Goal: Task Accomplishment & Management: Manage account settings

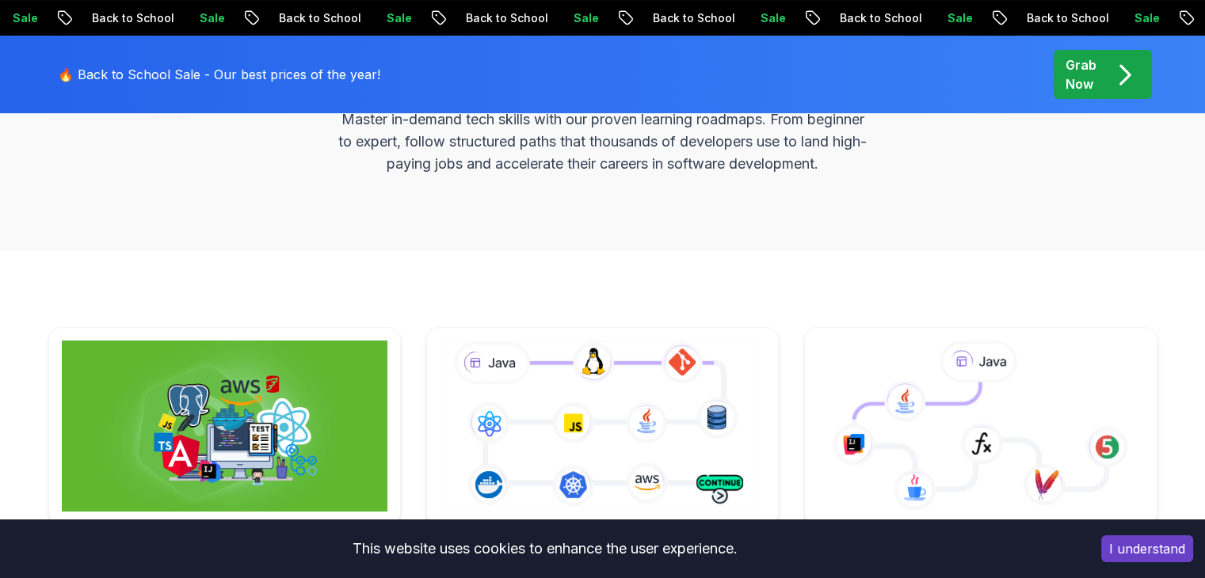
scroll to position [345, 0]
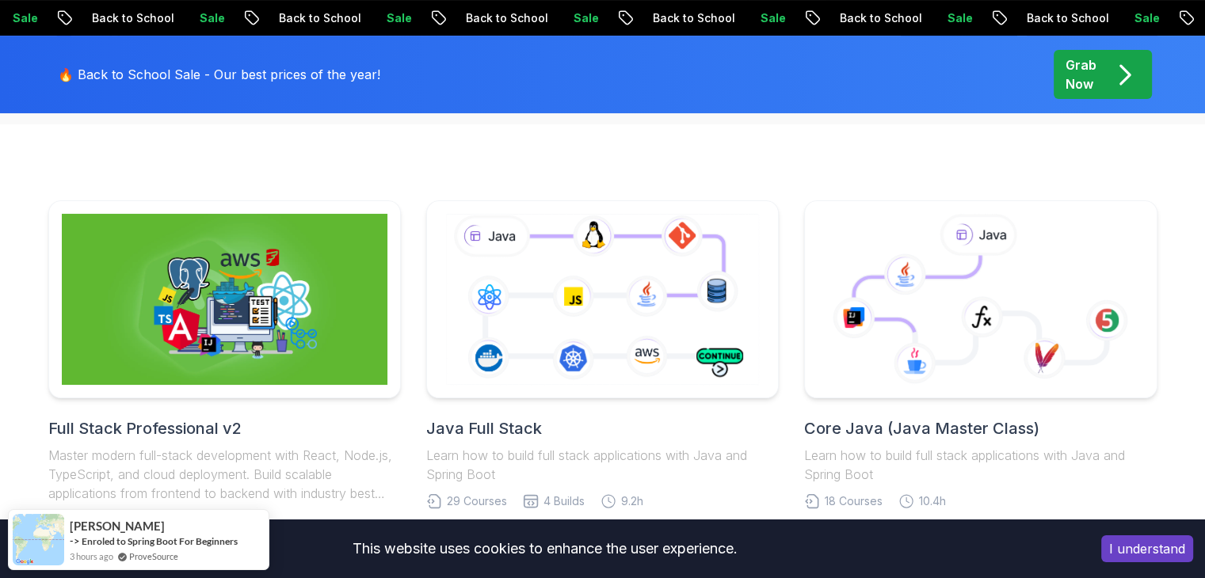
click at [1154, 550] on button "I understand" at bounding box center [1147, 548] width 92 height 27
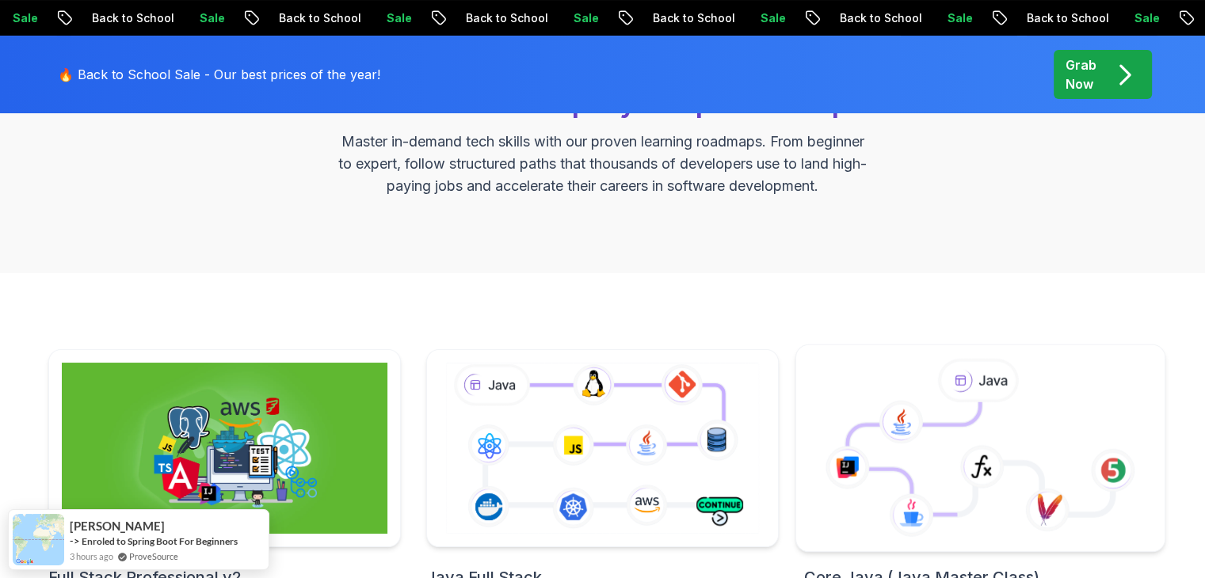
scroll to position [0, 0]
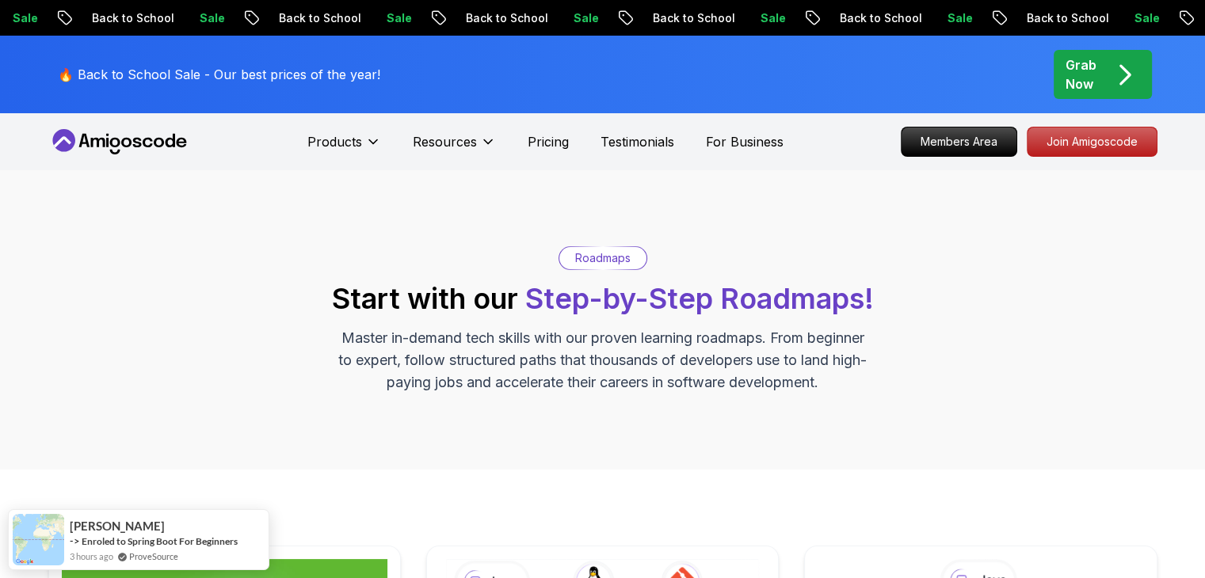
click at [1118, 80] on icon "pre-order" at bounding box center [1124, 74] width 31 height 31
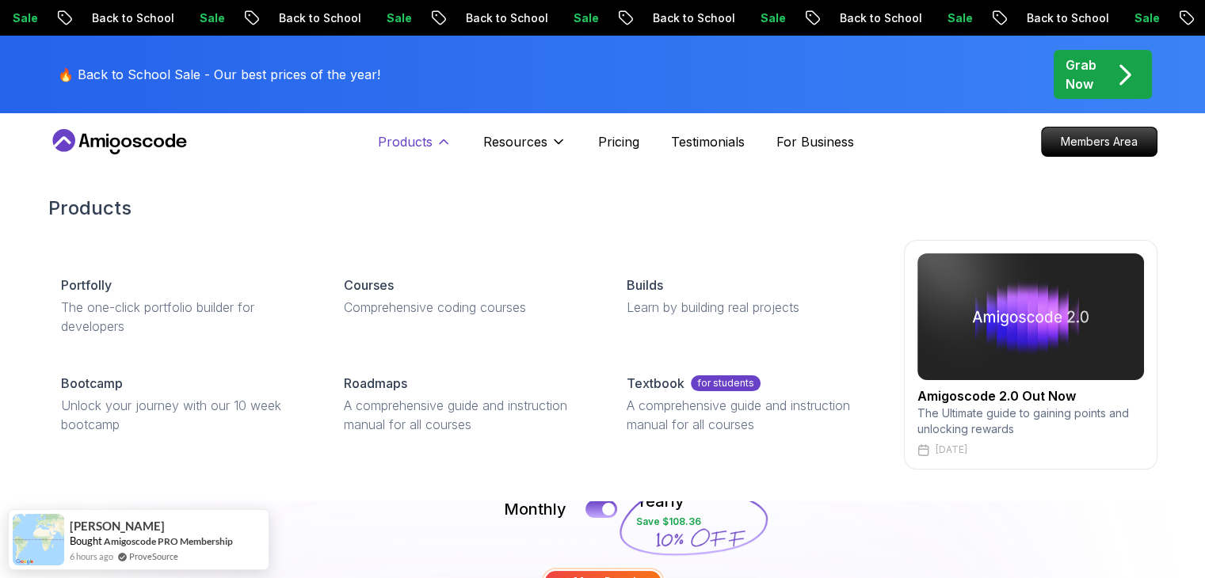
click at [436, 150] on button "Products" at bounding box center [415, 148] width 74 height 32
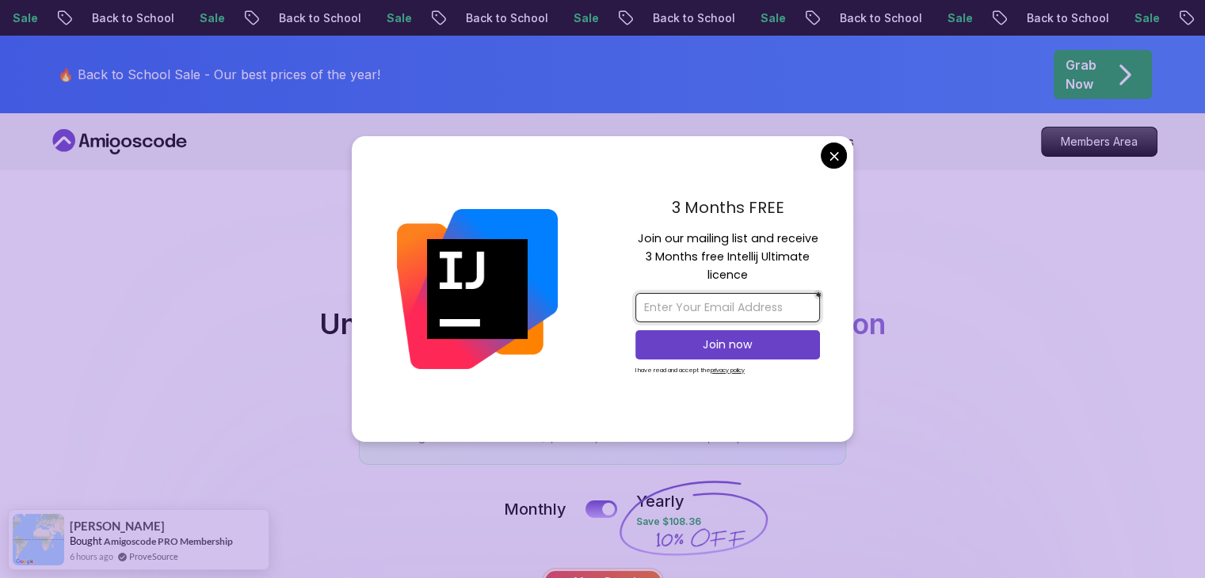
click at [654, 306] on input "email" at bounding box center [727, 307] width 185 height 29
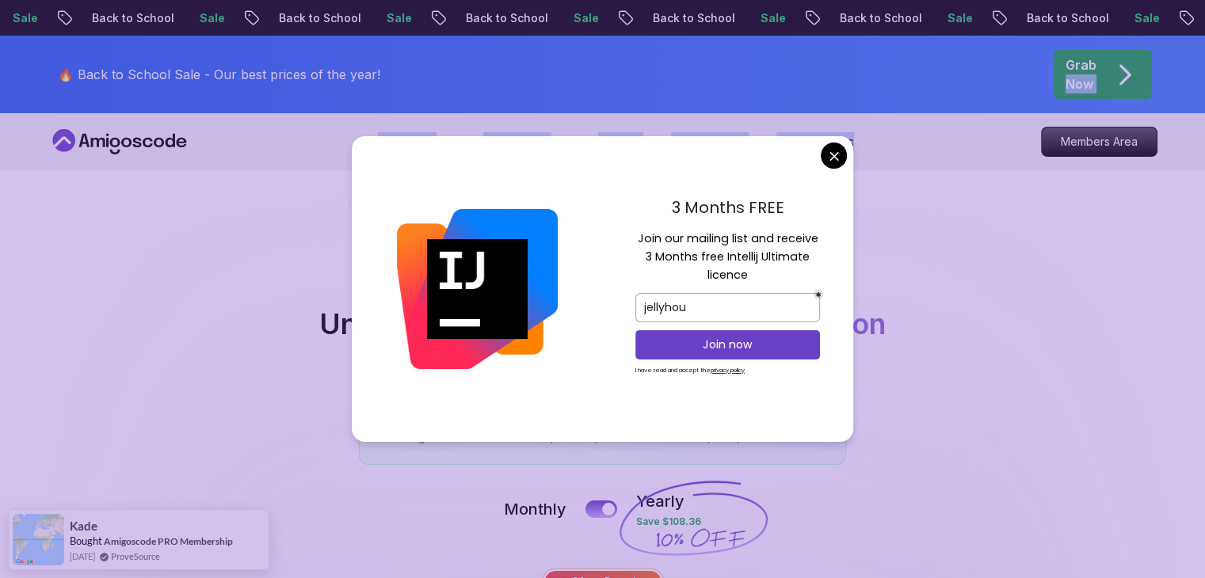
drag, startPoint x: 856, startPoint y: 166, endPoint x: 773, endPoint y: 59, distance: 135.6
click at [703, 296] on input "jellyhou" at bounding box center [727, 307] width 185 height 29
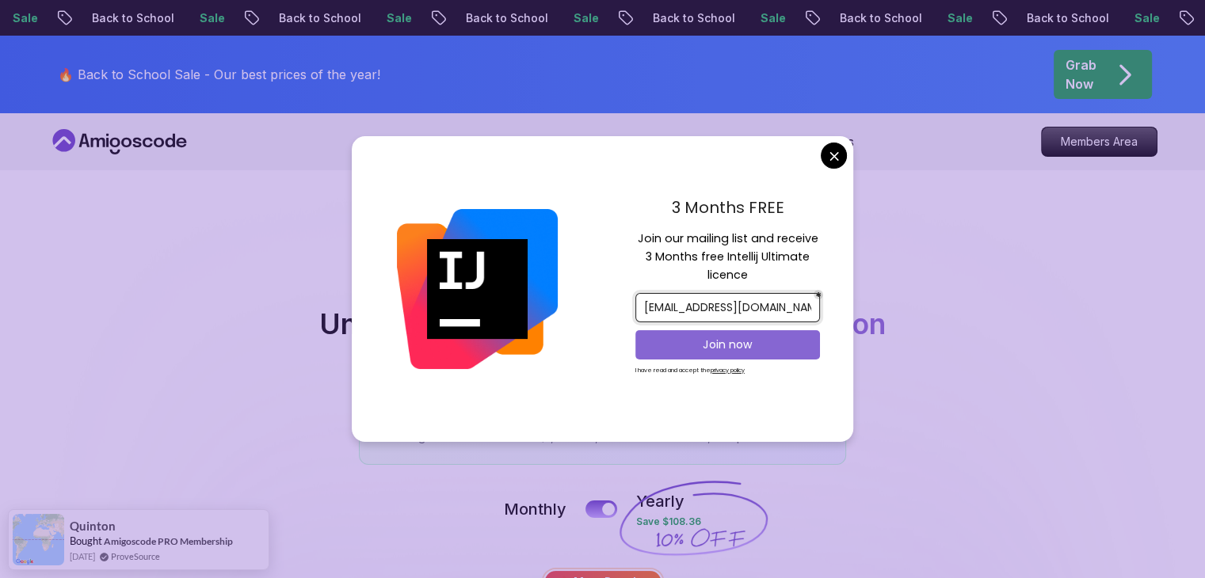
type input "jellyhou9@gmail.com"
click at [730, 340] on p "Join now" at bounding box center [728, 345] width 150 height 16
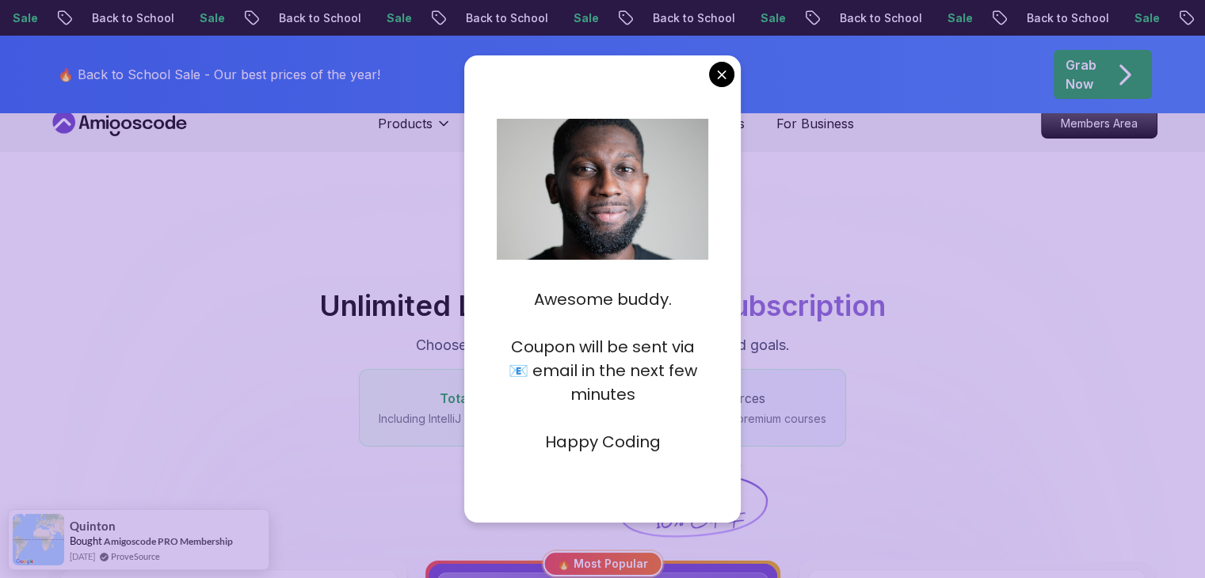
scroll to position [22, 0]
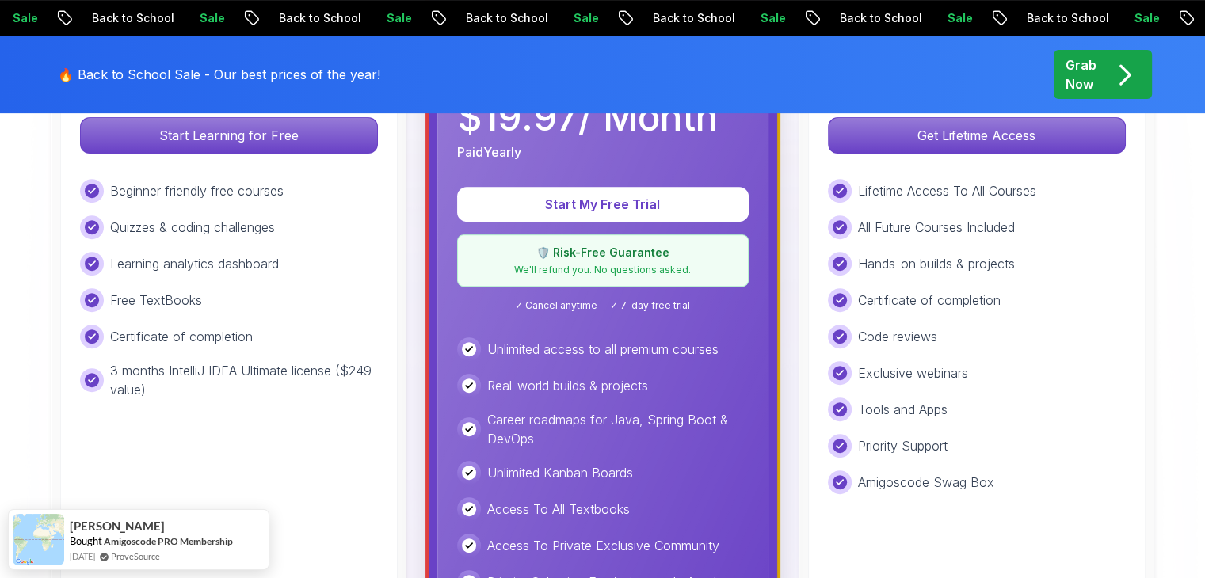
scroll to position [485, 0]
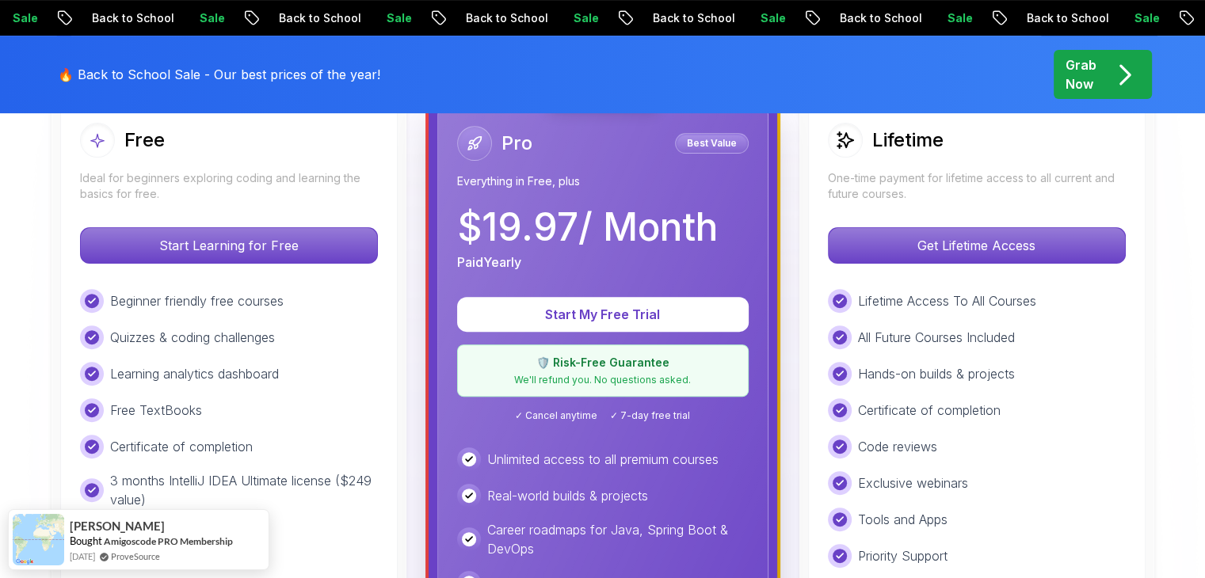
click at [337, 308] on div "Beginner friendly free courses" at bounding box center [229, 301] width 298 height 24
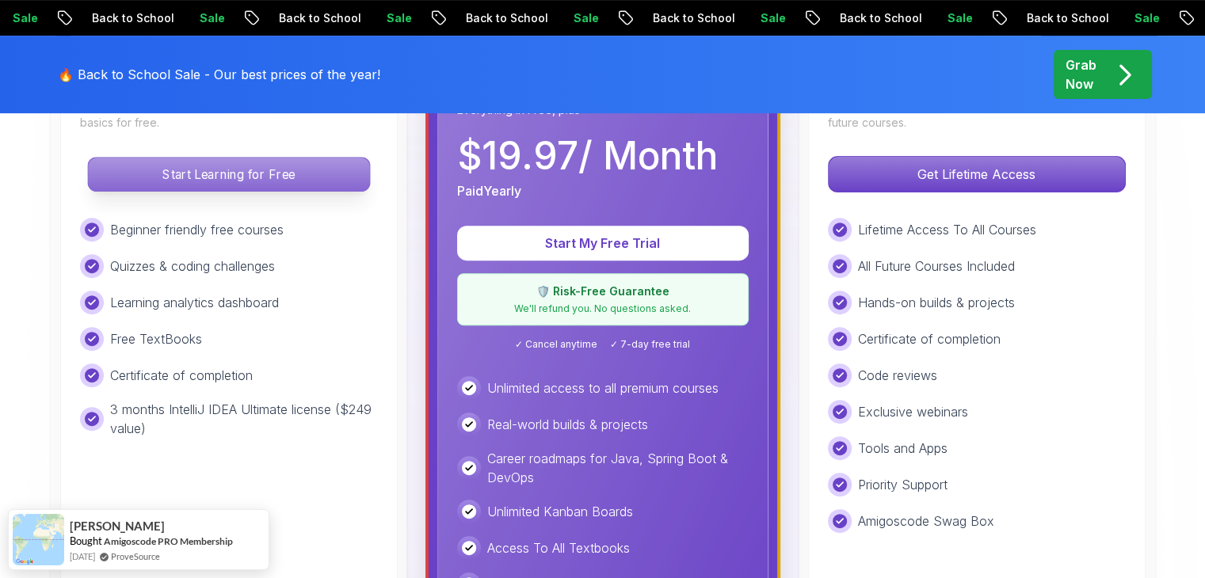
click at [279, 170] on p "Start Learning for Free" at bounding box center [228, 174] width 281 height 33
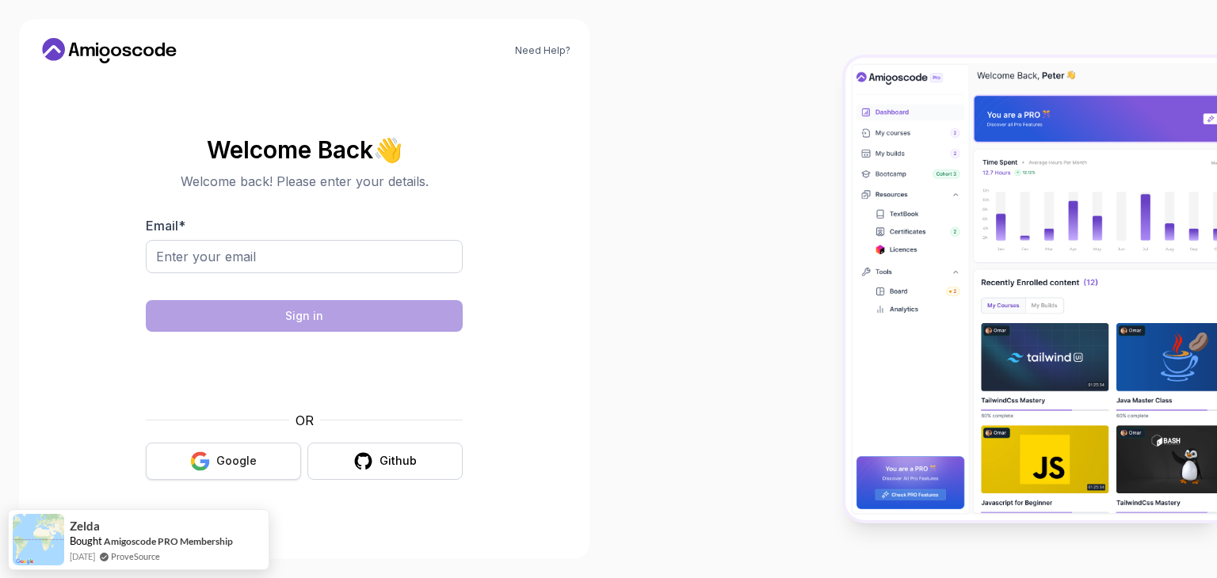
click at [247, 454] on div "Google" at bounding box center [236, 461] width 40 height 16
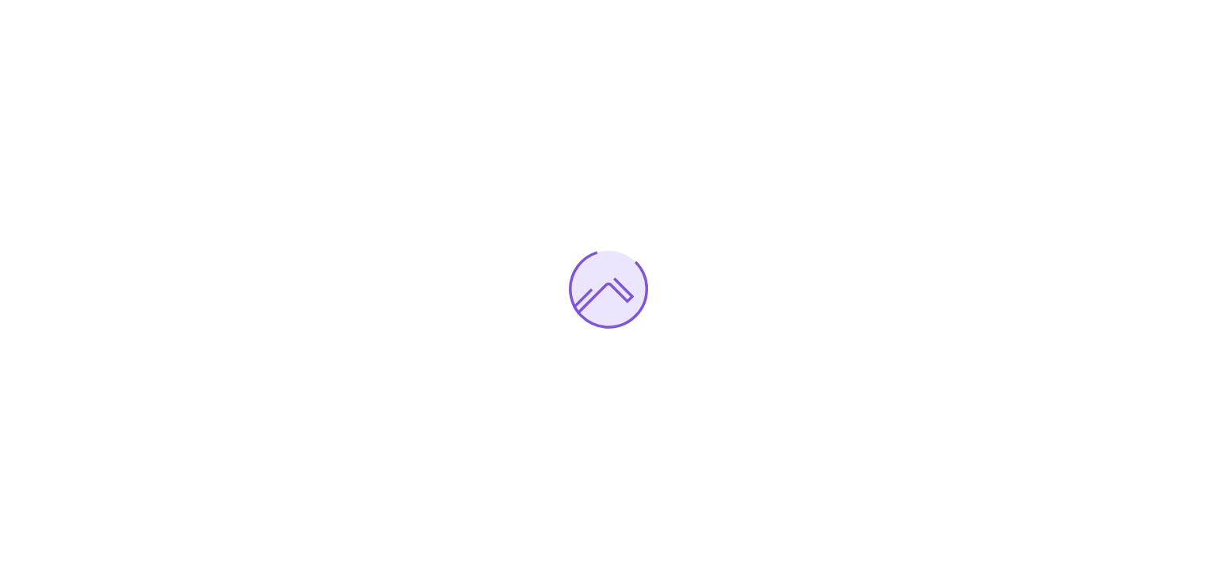
drag, startPoint x: 0, startPoint y: 0, endPoint x: 586, endPoint y: 308, distance: 662.2
click at [586, 308] on div at bounding box center [608, 289] width 1217 height 578
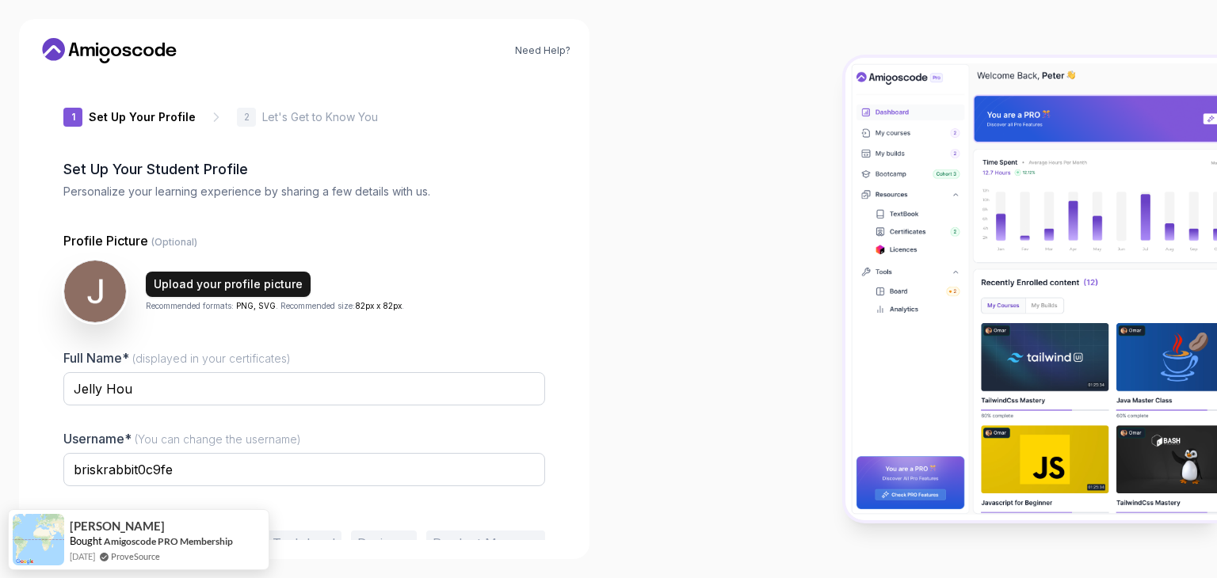
scroll to position [82, 0]
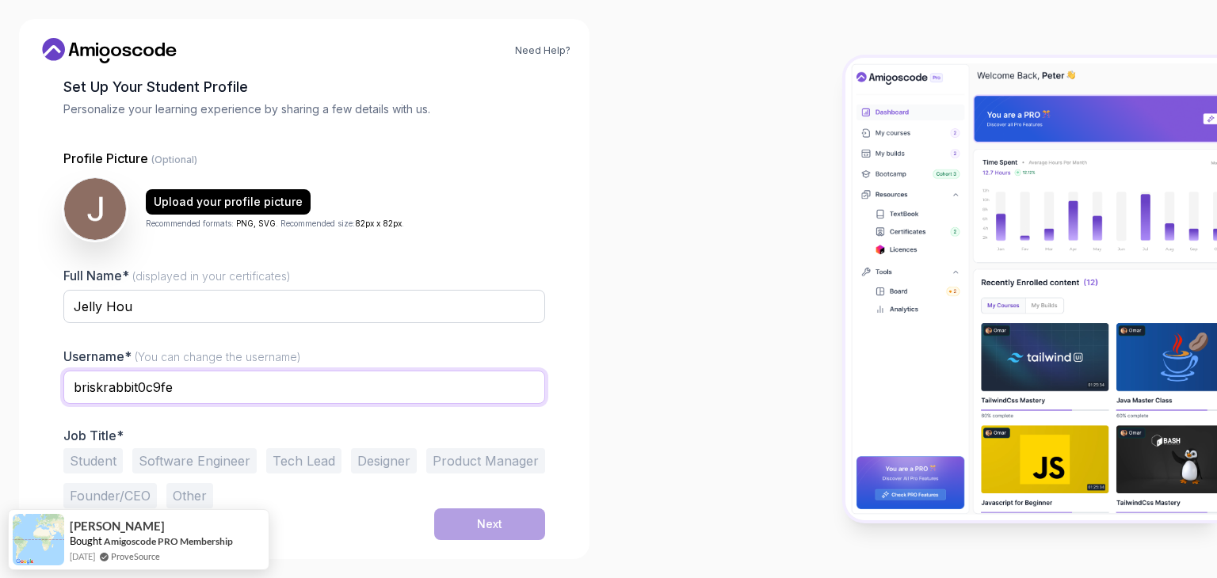
click at [194, 391] on input "briskrabbit0c9fe" at bounding box center [304, 387] width 482 height 33
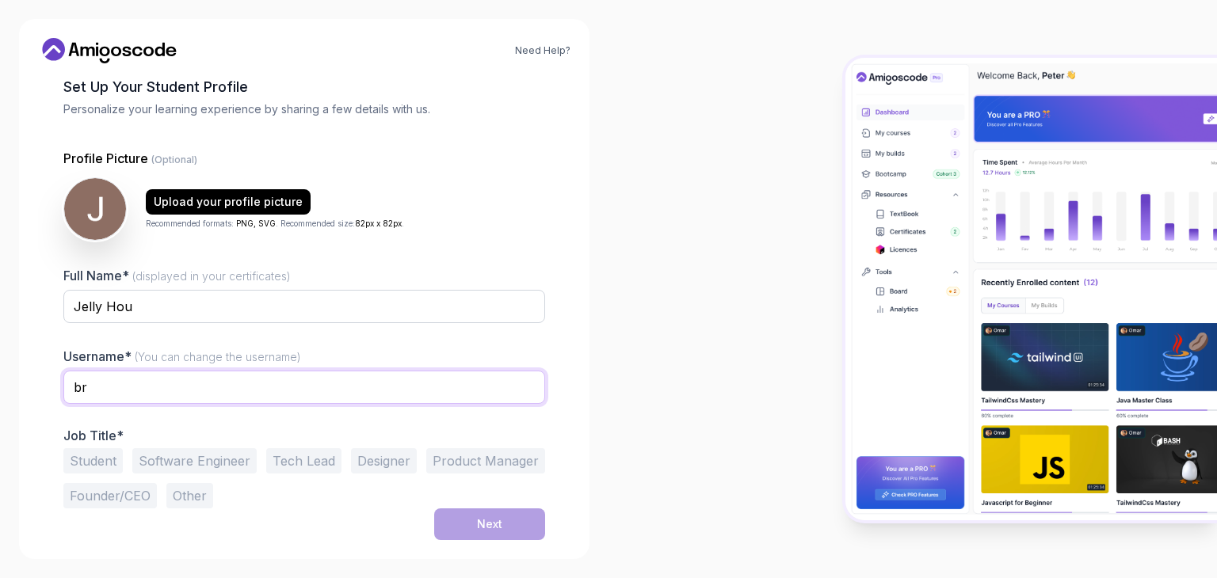
type input "b"
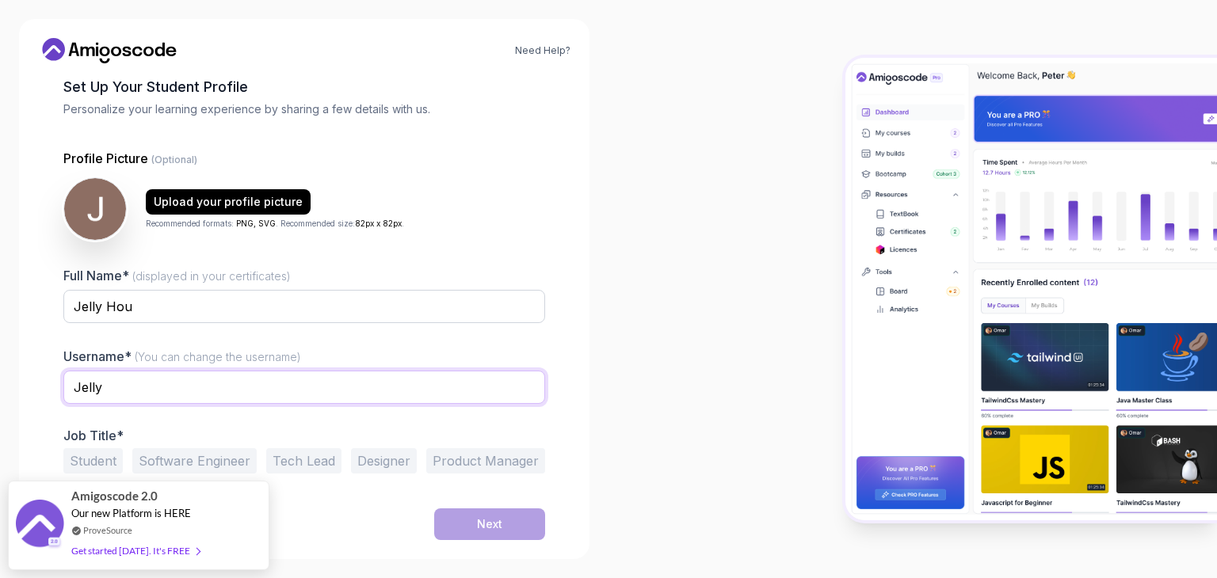
type input "Jelly"
click at [358, 520] on div "Next" at bounding box center [304, 525] width 482 height 32
click at [616, 276] on div at bounding box center [912, 289] width 608 height 578
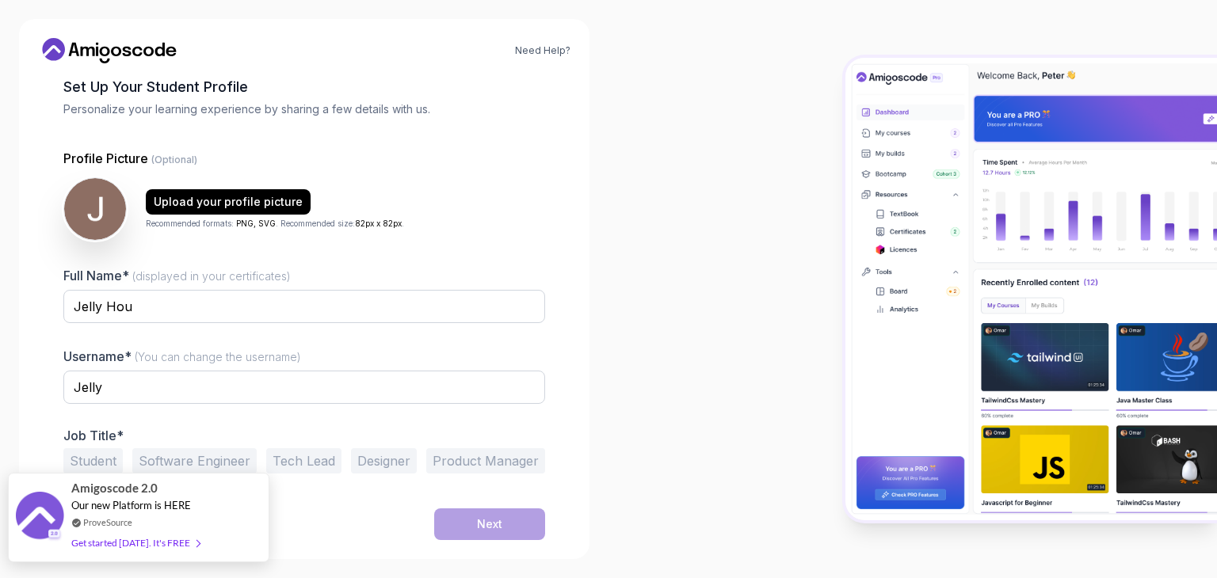
click at [175, 542] on div "Get started [DATE]. It's FREE" at bounding box center [135, 543] width 128 height 18
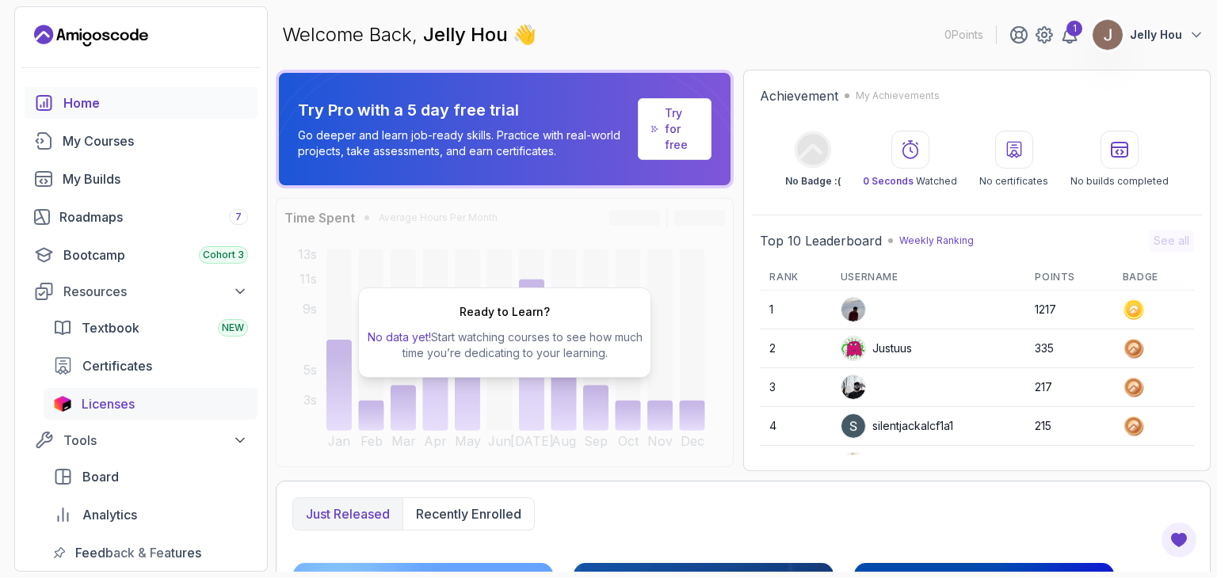
click at [101, 403] on span "Licenses" at bounding box center [108, 403] width 53 height 19
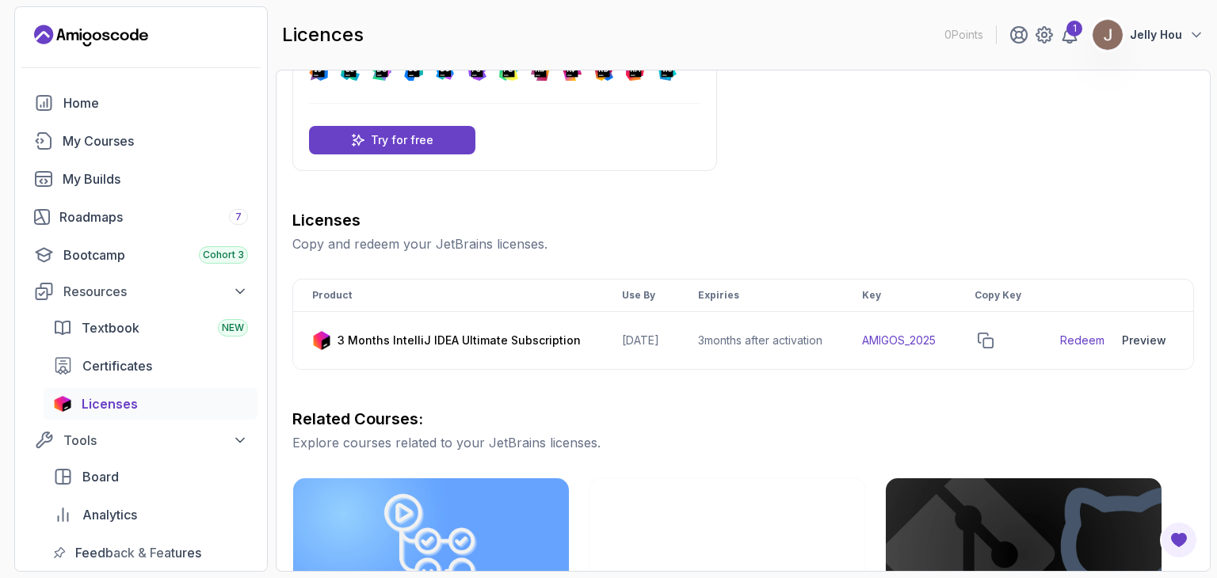
scroll to position [97, 0]
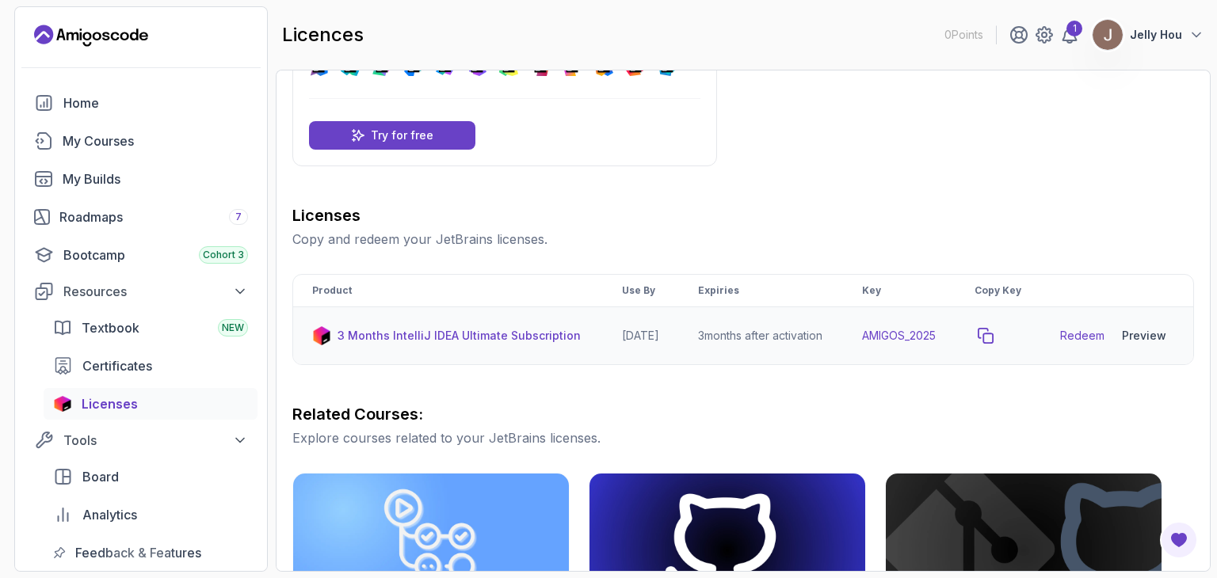
click at [993, 341] on icon "copy-button" at bounding box center [986, 336] width 16 height 16
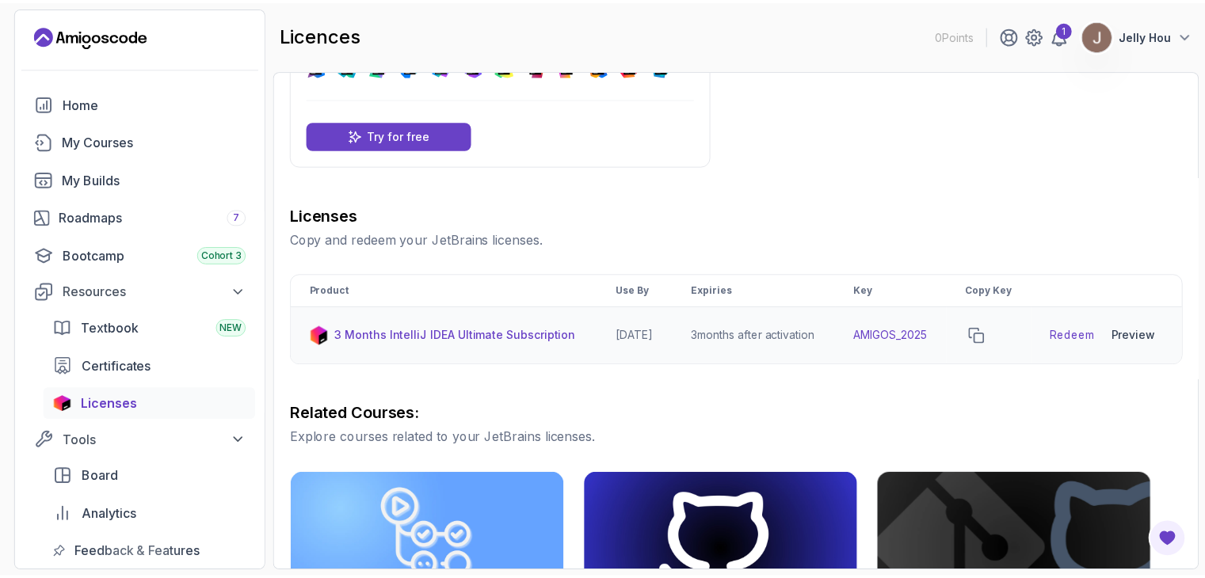
scroll to position [0, 0]
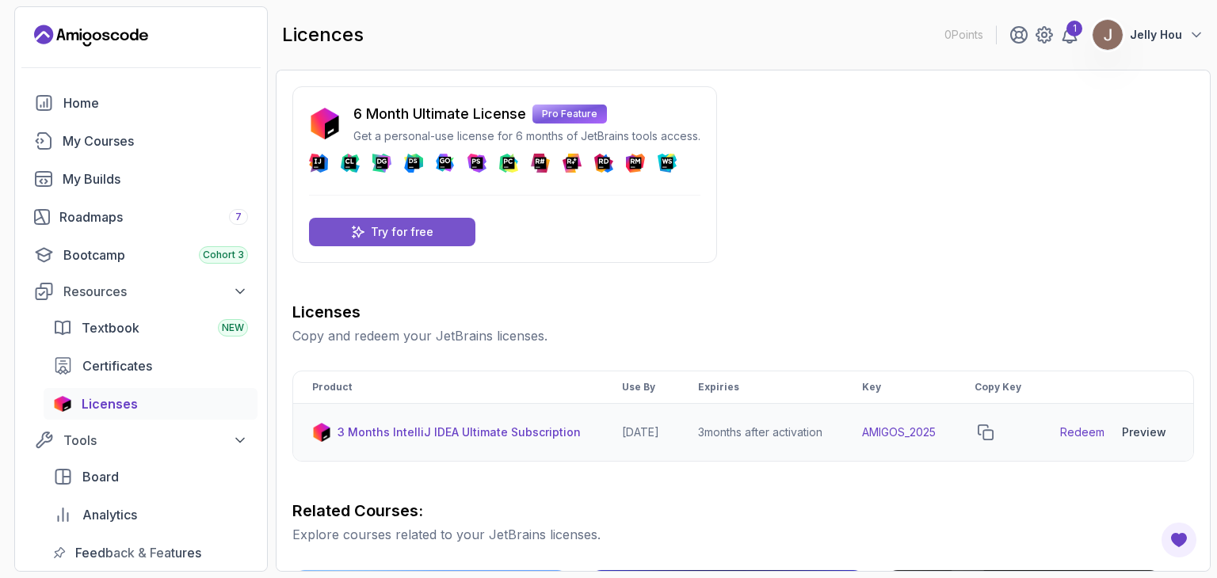
click at [438, 228] on div "Try for free" at bounding box center [392, 232] width 166 height 29
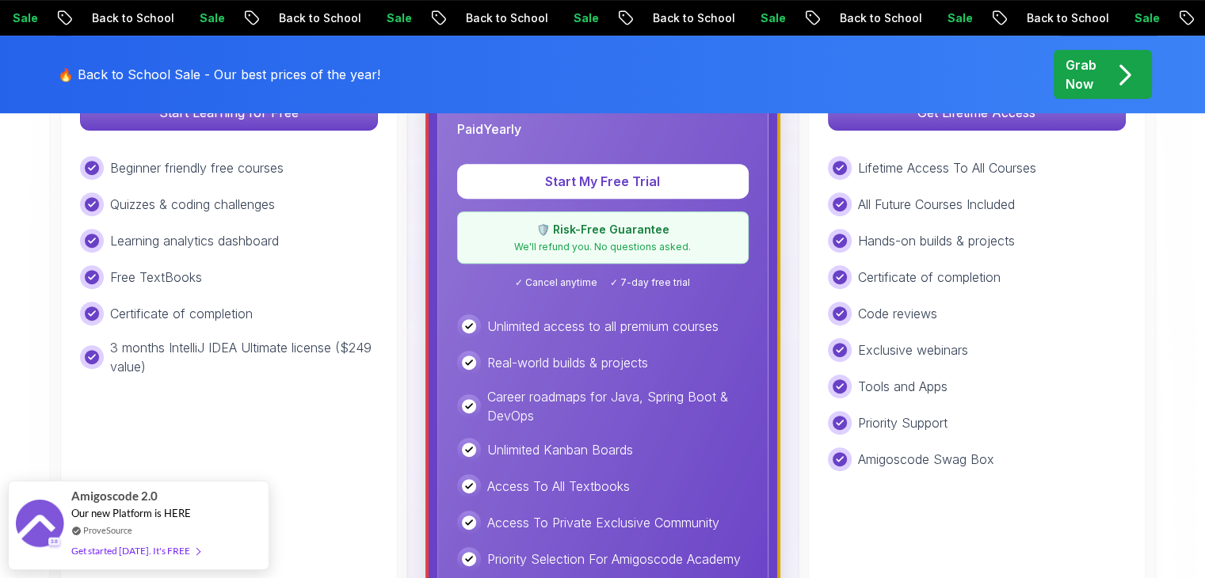
scroll to position [620, 0]
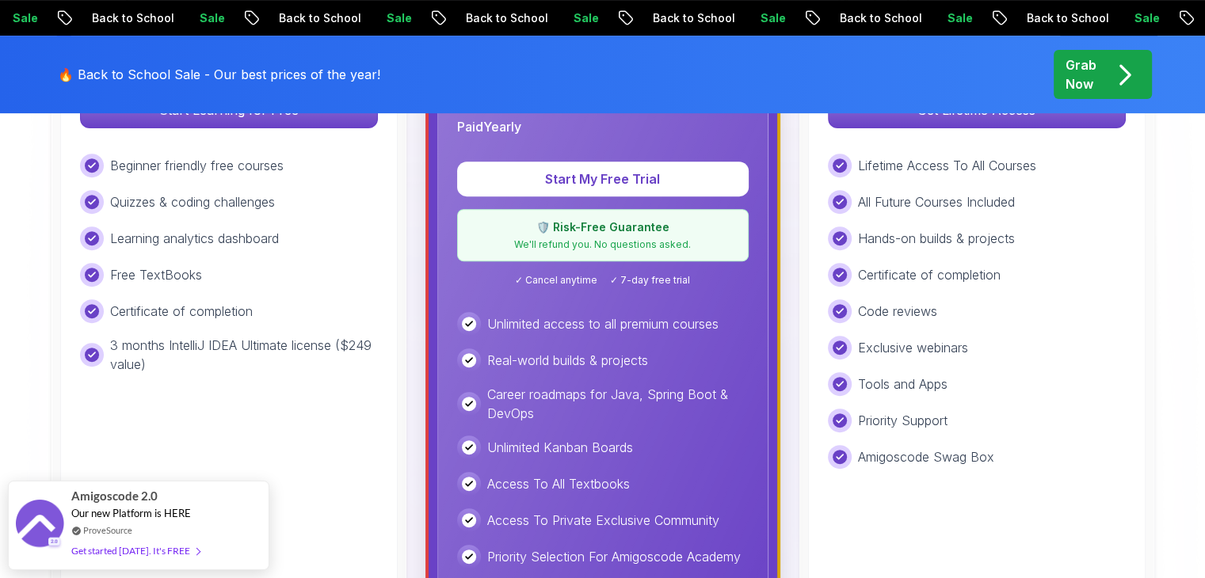
click at [323, 380] on div "Free Ideal for beginners exploring coding and learning the basics for free. Sta…" at bounding box center [228, 335] width 337 height 734
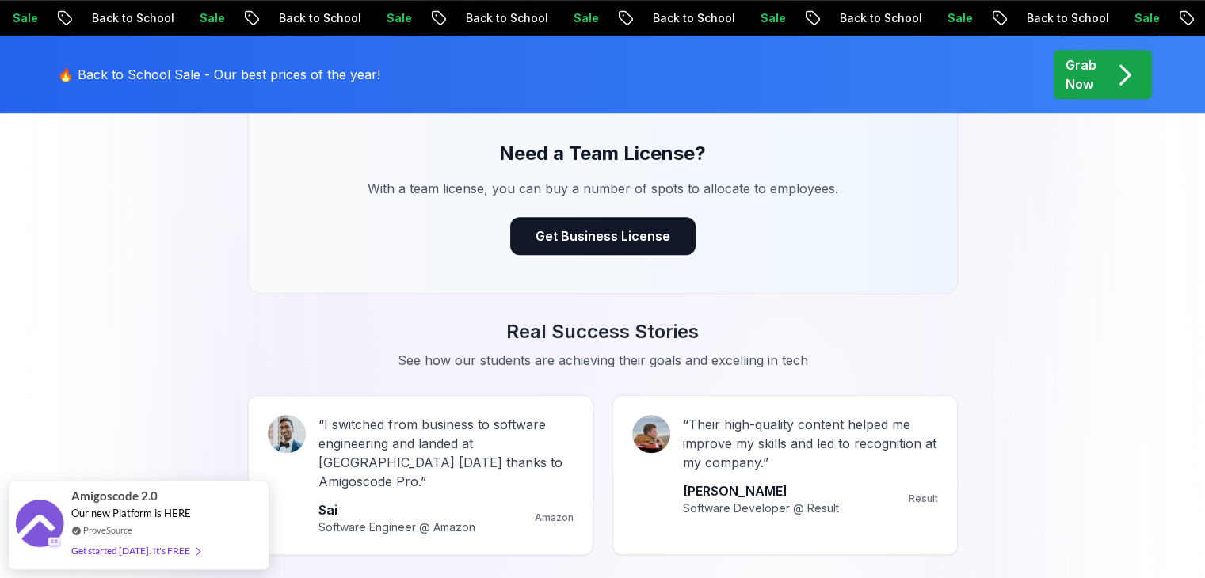
scroll to position [1267, 0]
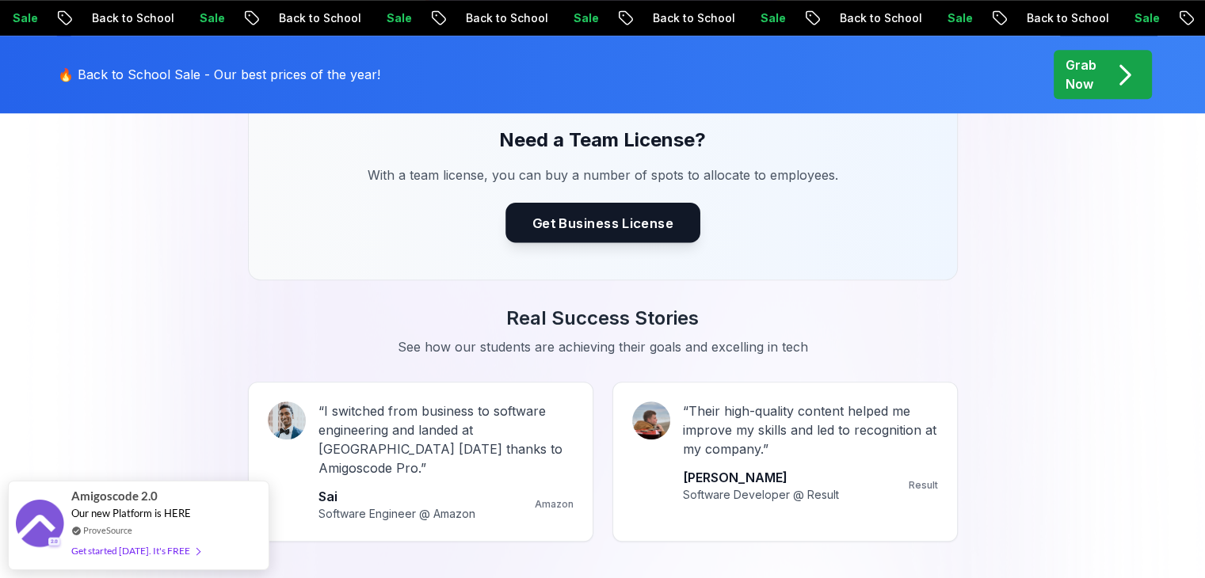
click at [561, 237] on button "Get Business License" at bounding box center [602, 223] width 195 height 40
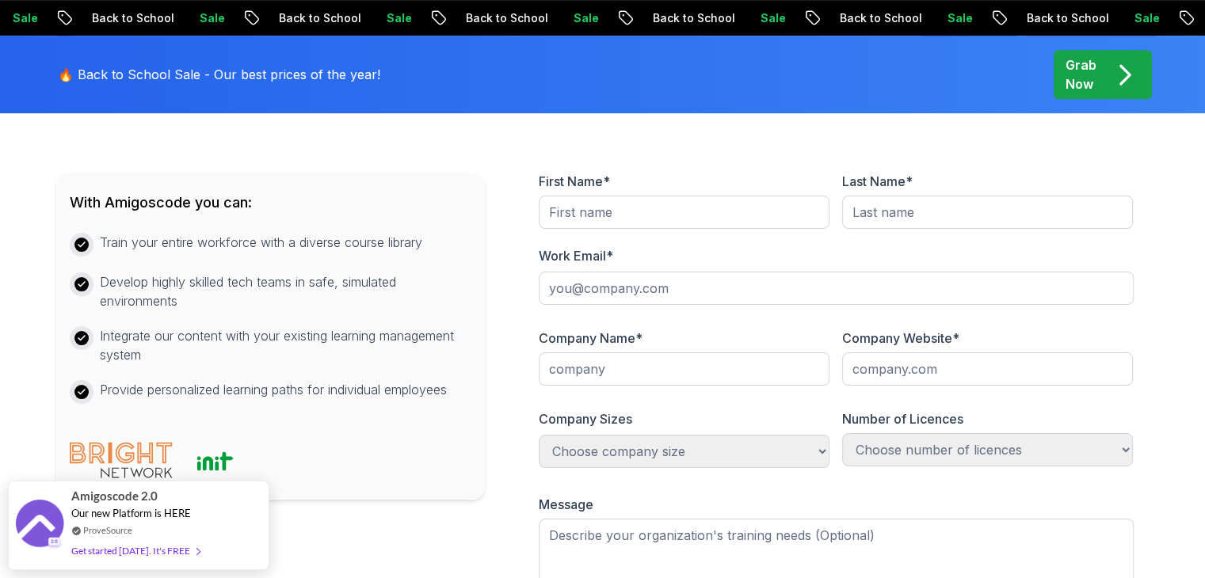
scroll to position [710, 0]
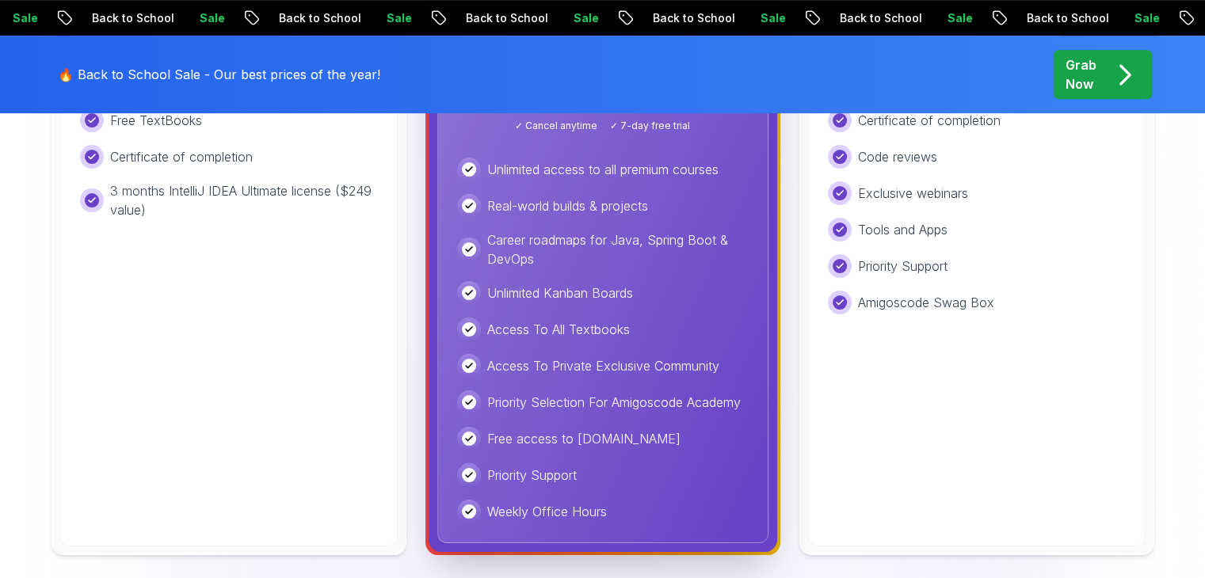
scroll to position [1138, 0]
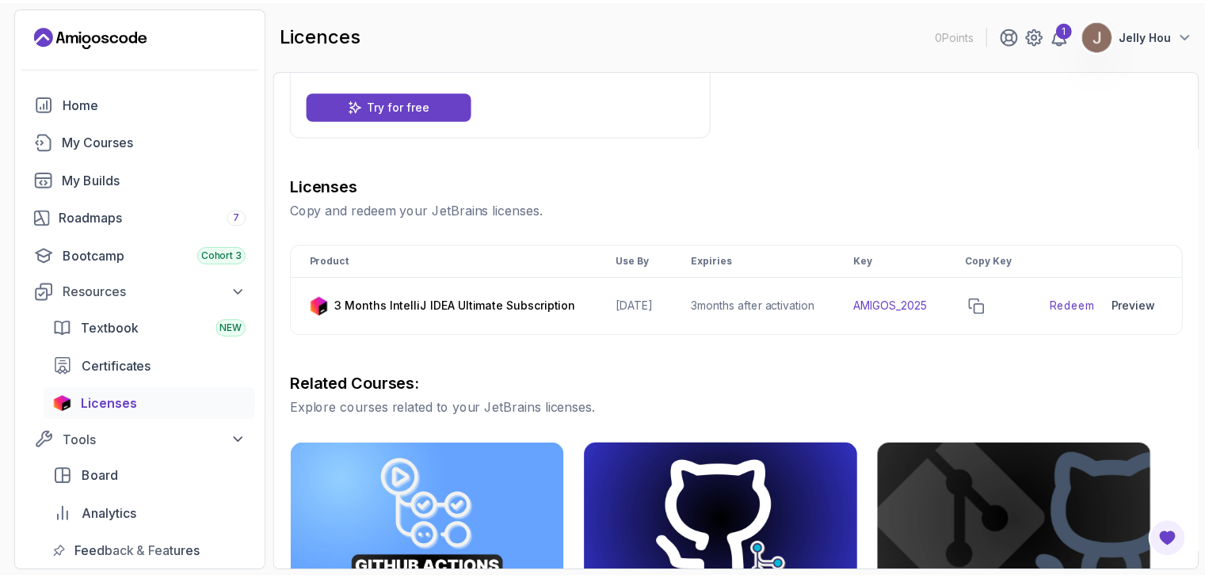
scroll to position [122, 0]
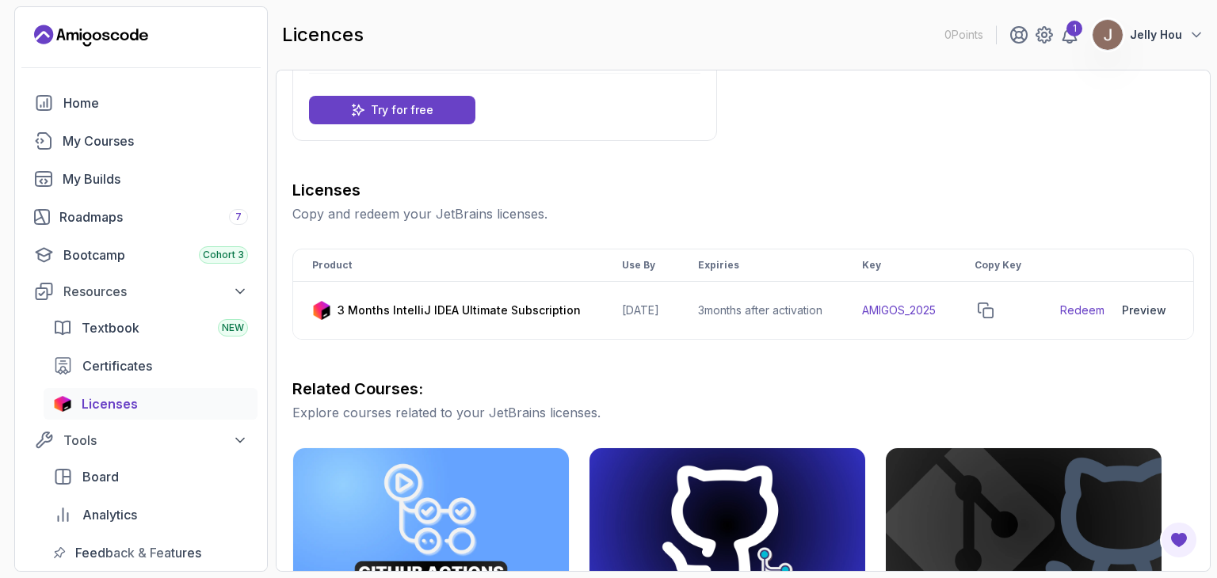
click at [688, 469] on img at bounding box center [726, 525] width 289 height 162
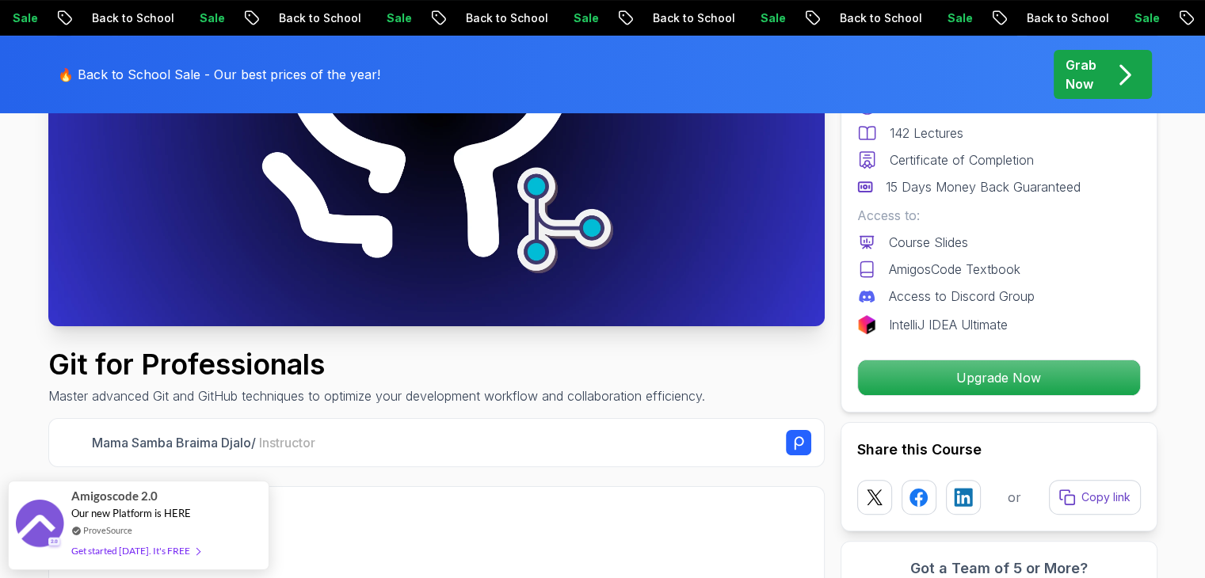
scroll to position [311, 0]
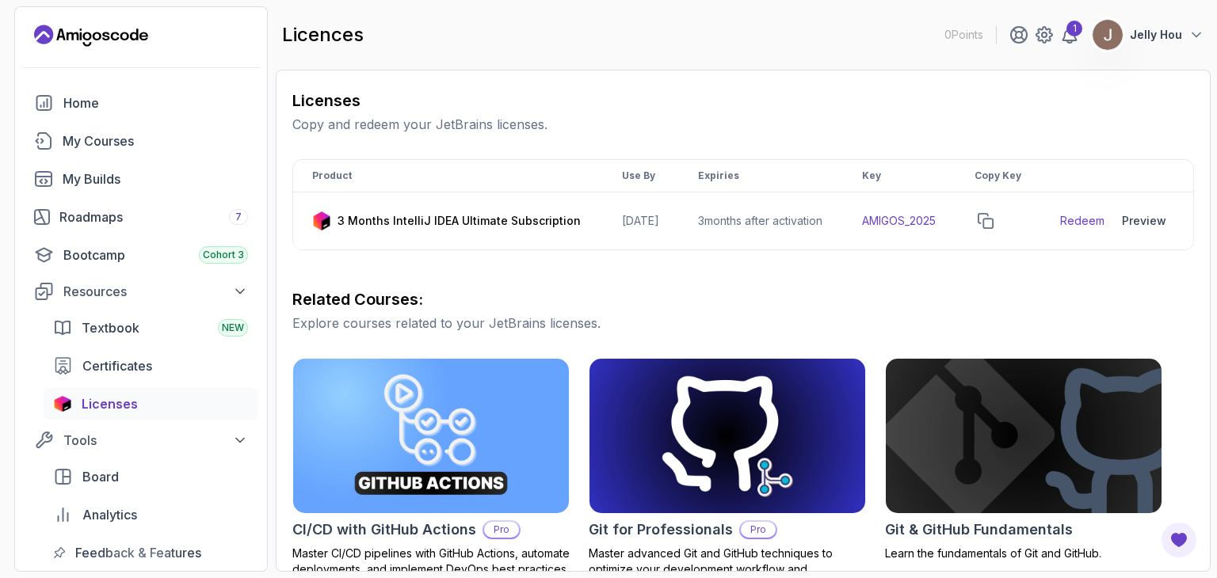
scroll to position [211, 0]
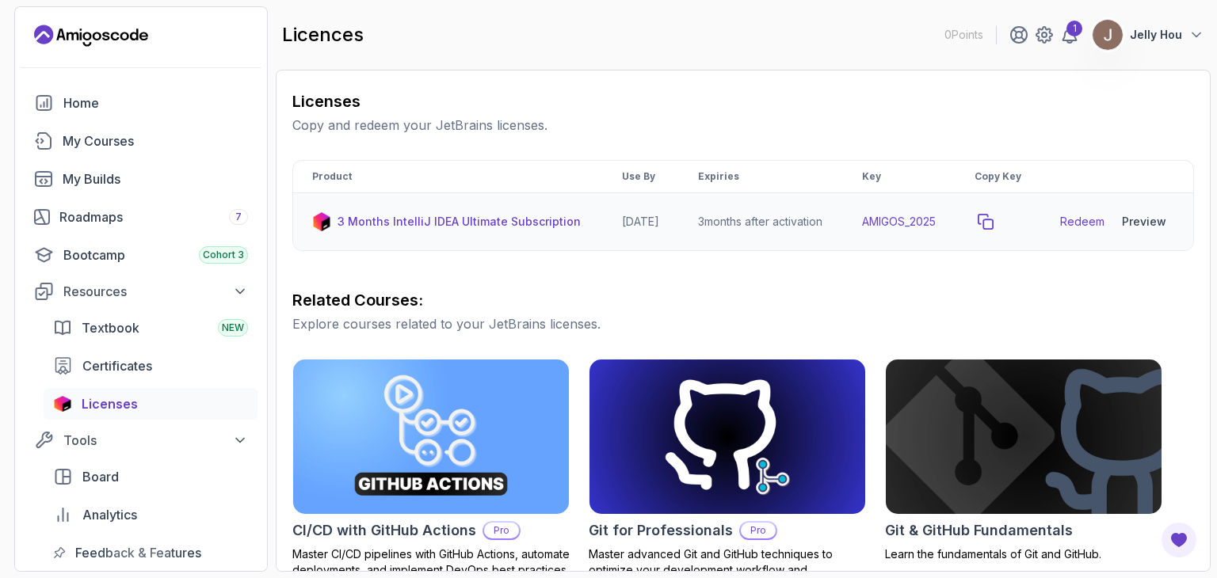
click at [993, 229] on button "copy-button" at bounding box center [985, 222] width 22 height 22
drag, startPoint x: 960, startPoint y: 233, endPoint x: 876, endPoint y: 245, distance: 84.8
click at [876, 245] on td "AMIGOS_2025" at bounding box center [899, 222] width 112 height 58
click at [450, 230] on p "3 Months IntelliJ IDEA Ultimate Subscription" at bounding box center [458, 222] width 243 height 16
drag, startPoint x: 570, startPoint y: 225, endPoint x: 323, endPoint y: 223, distance: 247.2
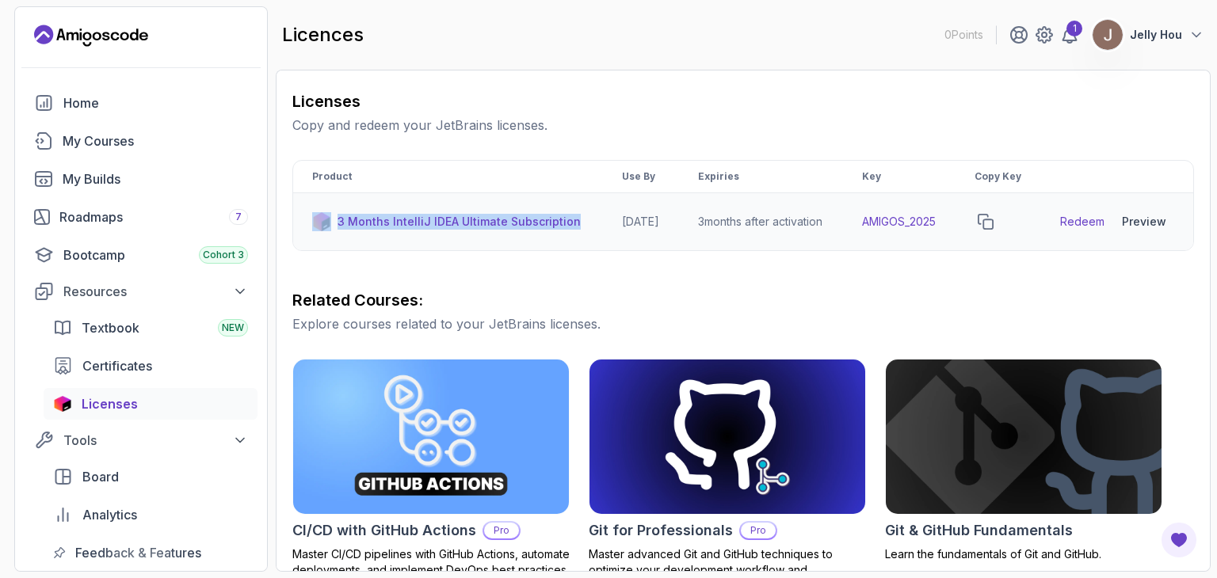
click at [323, 223] on td "3 Months IntelliJ IDEA Ultimate Subscription" at bounding box center [448, 222] width 310 height 58
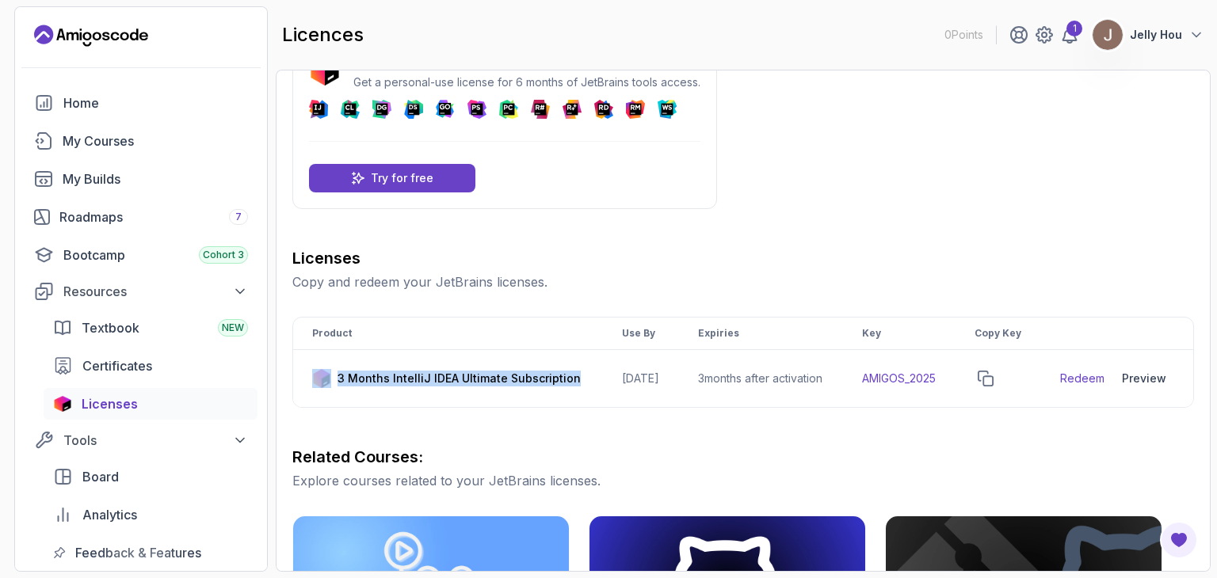
scroll to position [0, 0]
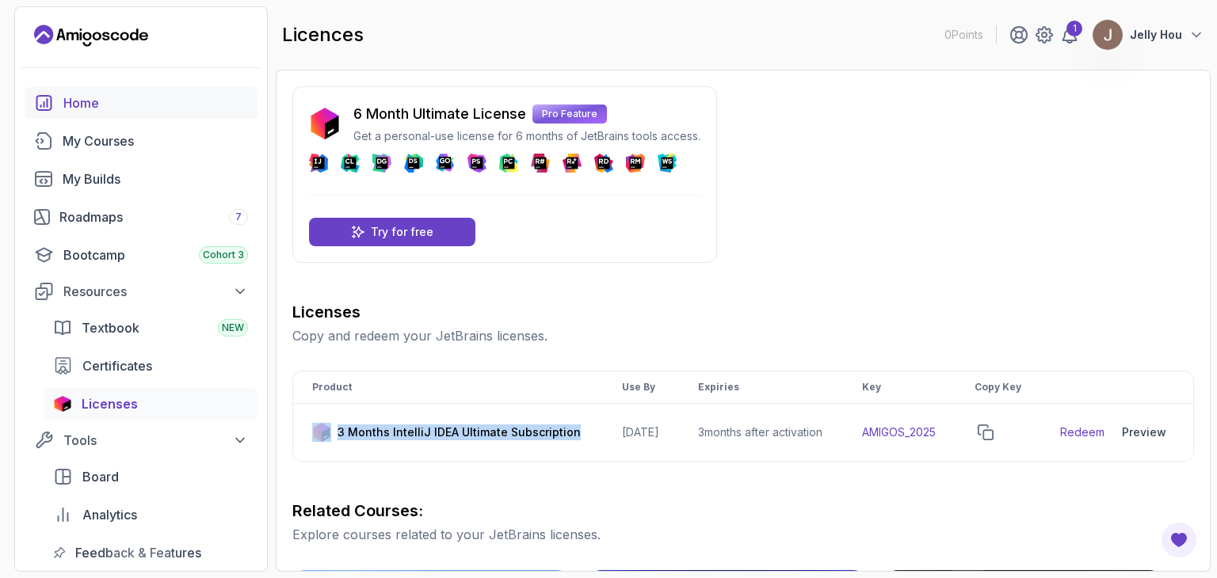
click at [139, 98] on div "Home" at bounding box center [155, 102] width 185 height 19
